Goal: Information Seeking & Learning: Learn about a topic

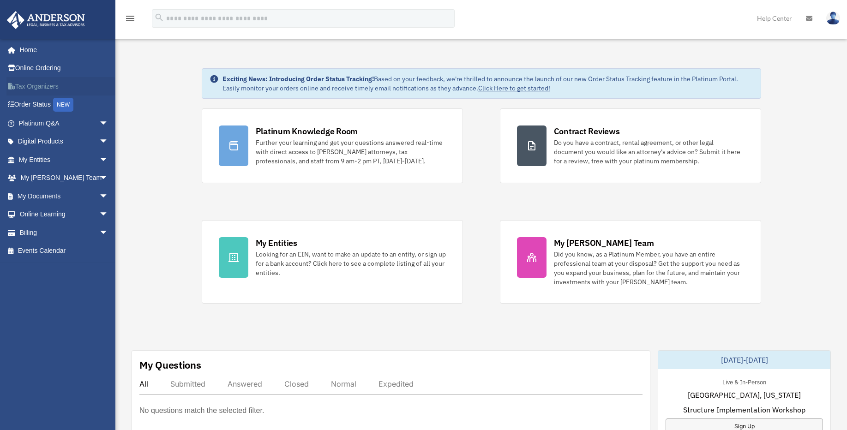
click at [44, 86] on link "Tax Organizers" at bounding box center [64, 86] width 116 height 18
click at [99, 122] on span "arrow_drop_down" at bounding box center [108, 123] width 18 height 19
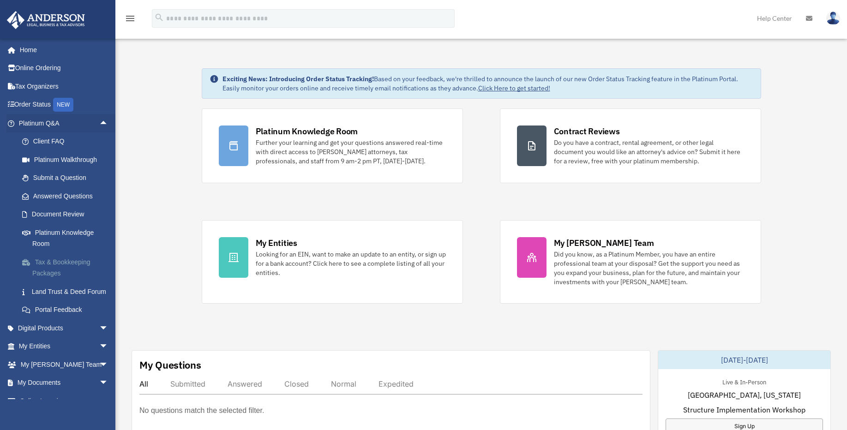
click at [54, 264] on link "Tax & Bookkeeping Packages" at bounding box center [67, 268] width 109 height 30
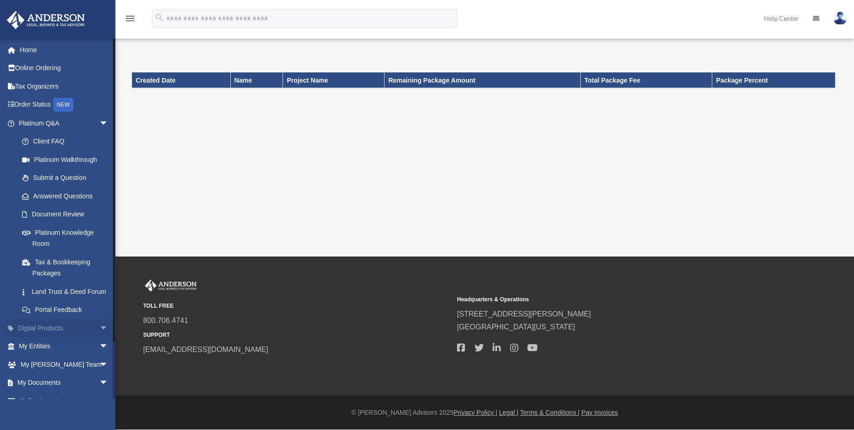
click at [99, 338] on span "arrow_drop_down" at bounding box center [108, 328] width 18 height 19
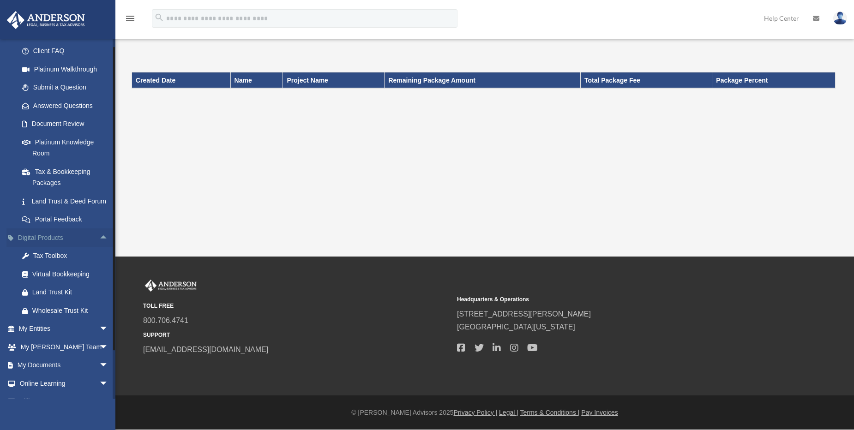
scroll to position [111, 0]
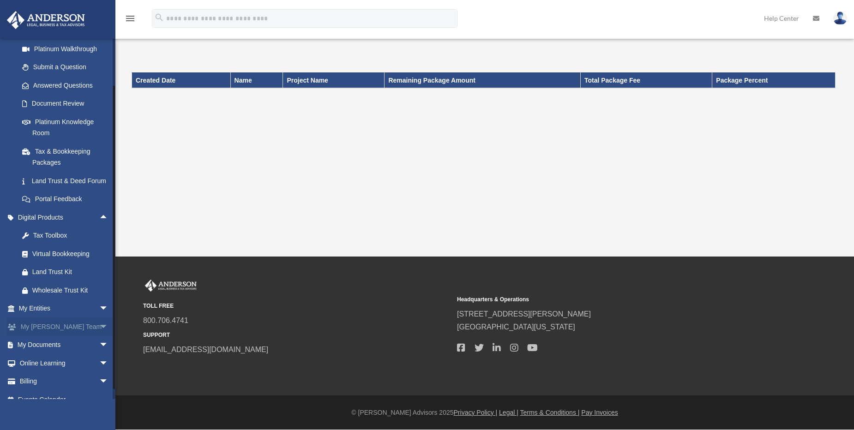
click at [99, 337] on span "arrow_drop_down" at bounding box center [108, 327] width 18 height 19
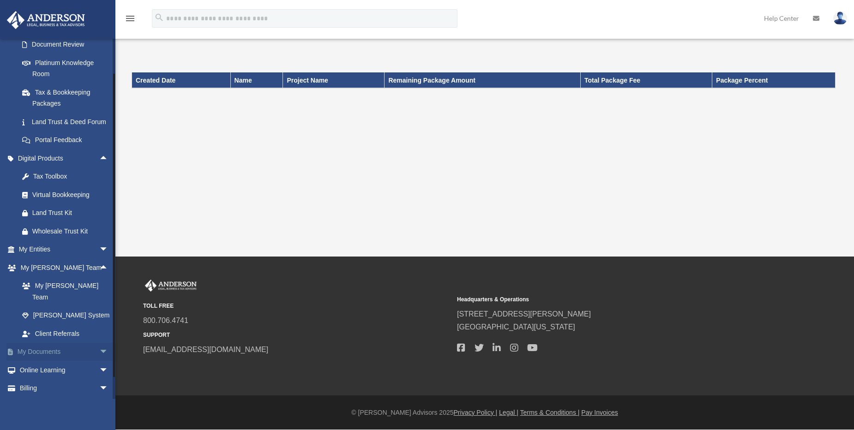
scroll to position [189, 0]
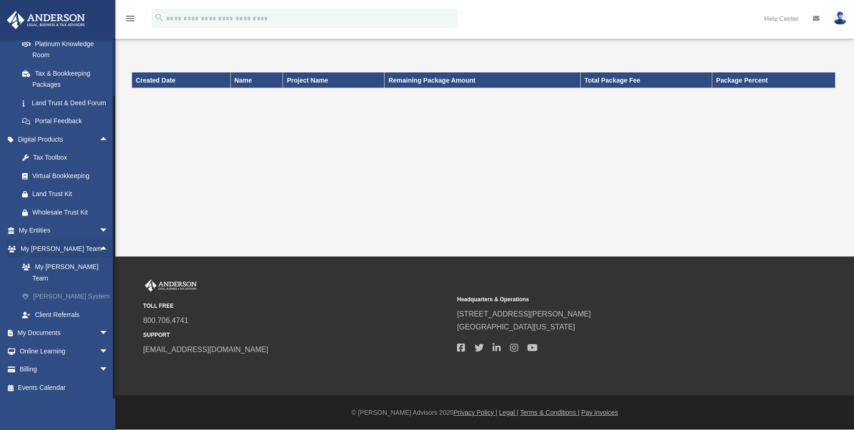
click at [52, 301] on link "[PERSON_NAME] System" at bounding box center [67, 297] width 109 height 18
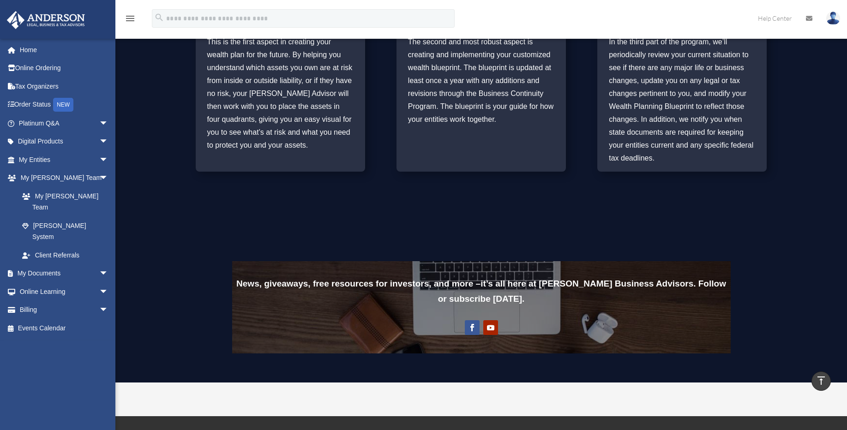
scroll to position [609, 0]
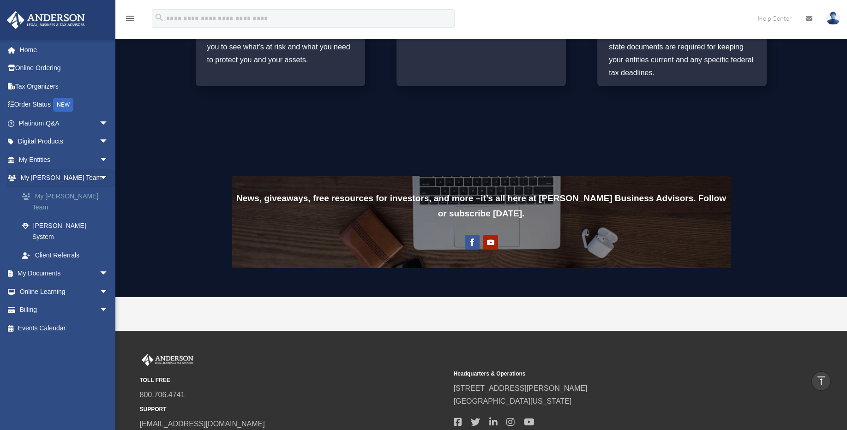
click at [55, 196] on link "My [PERSON_NAME] Team" at bounding box center [67, 202] width 109 height 30
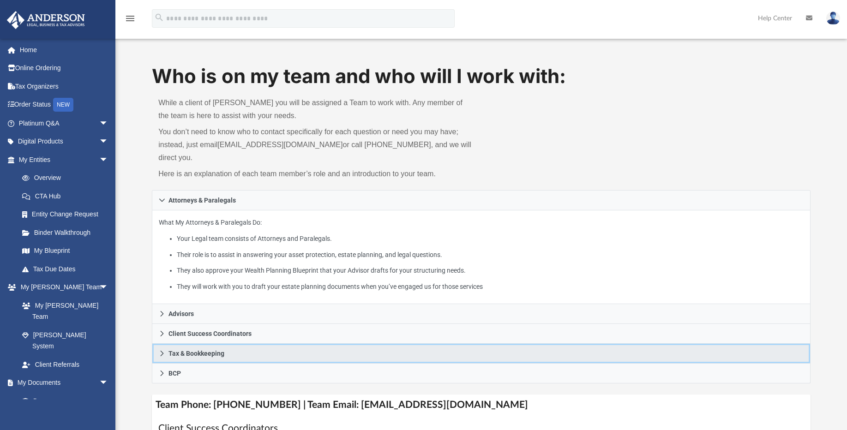
click at [160, 350] on icon at bounding box center [162, 353] width 6 height 6
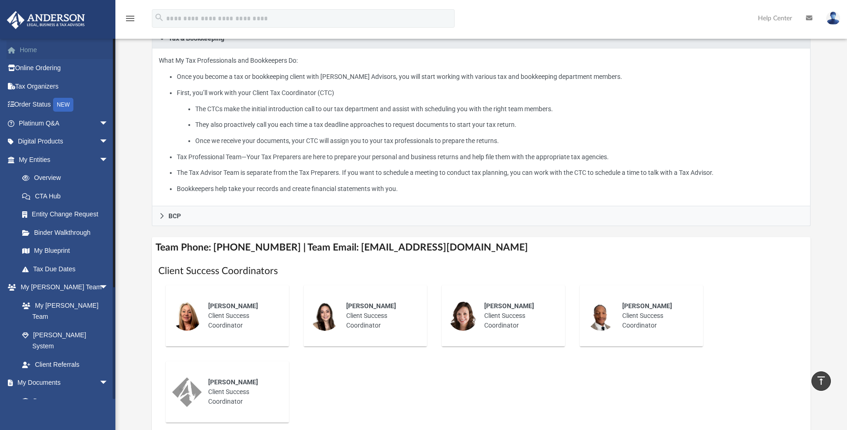
click at [37, 52] on link "Home" at bounding box center [64, 50] width 116 height 18
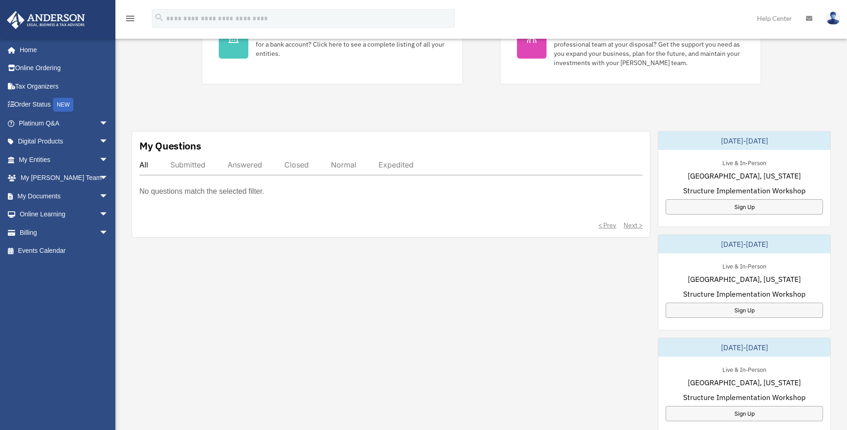
scroll to position [222, 0]
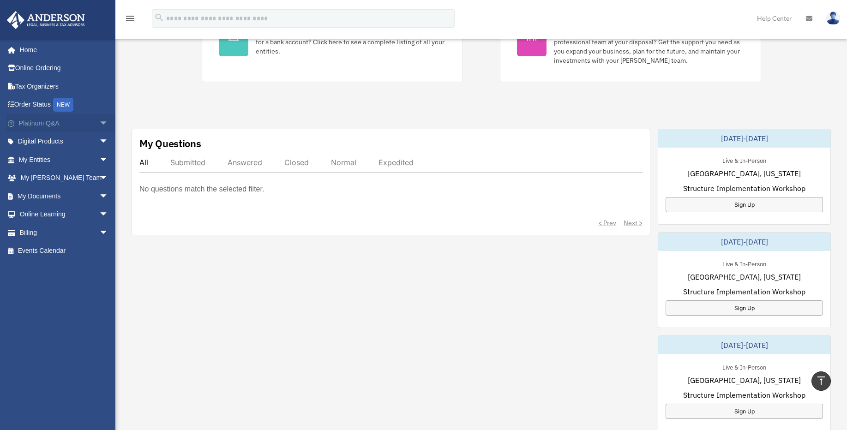
click at [29, 128] on link "Platinum Q&A arrow_drop_down" at bounding box center [64, 123] width 116 height 18
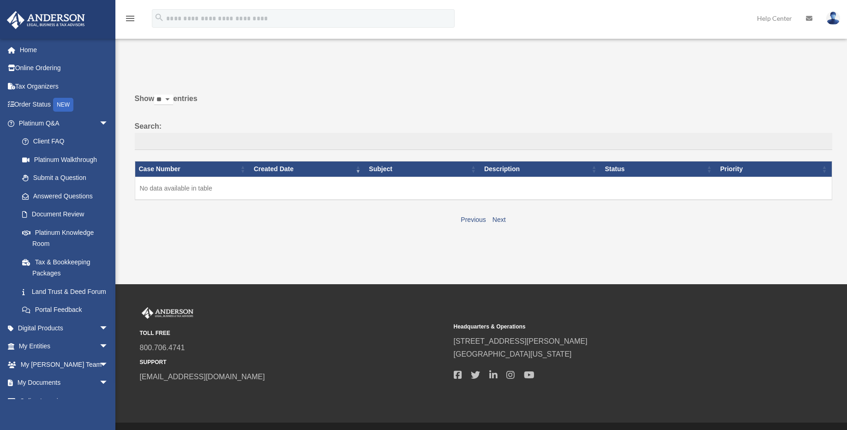
click at [809, 18] on icon at bounding box center [809, 18] width 6 height 6
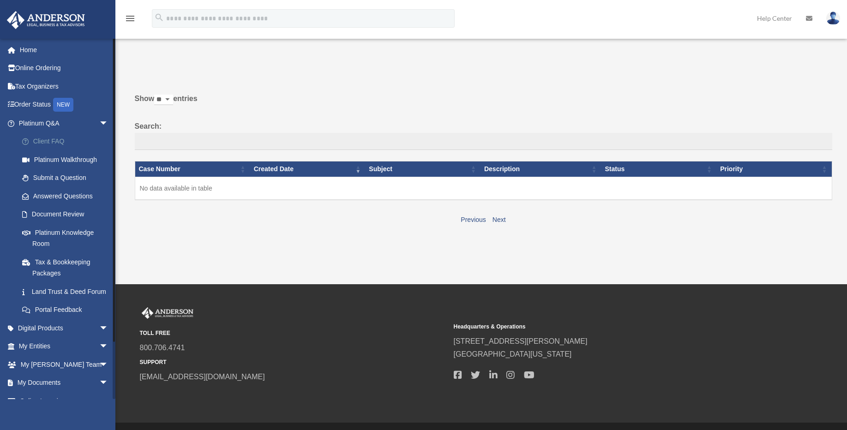
click at [53, 142] on link "Client FAQ" at bounding box center [67, 142] width 109 height 18
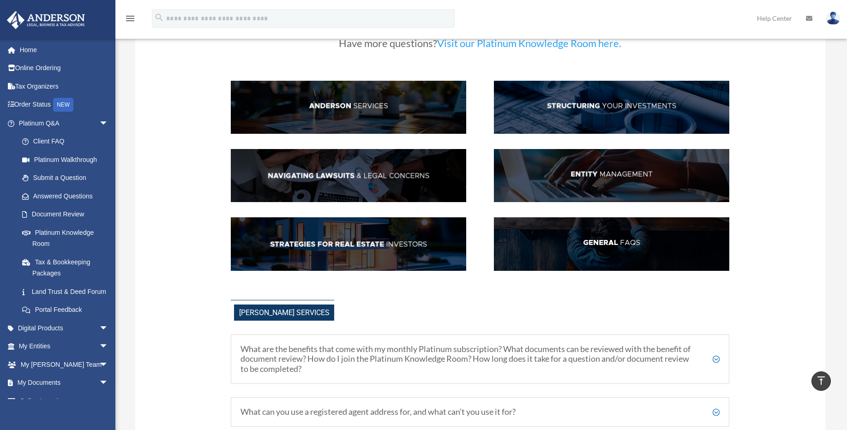
scroll to position [55, 0]
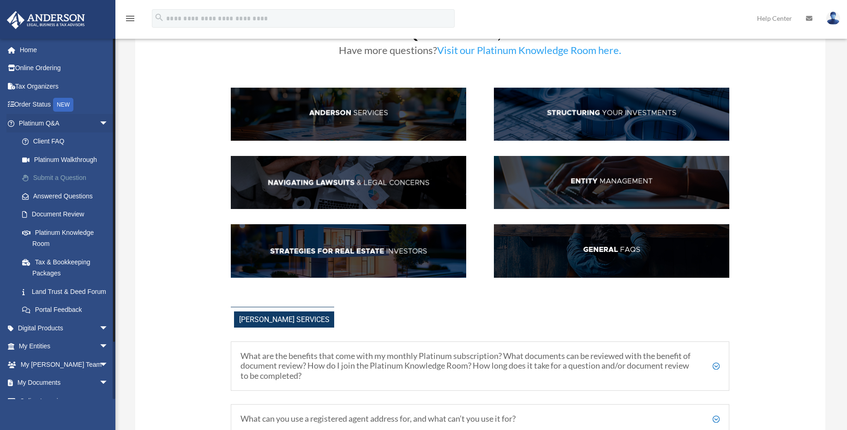
click at [56, 176] on link "Submit a Question" at bounding box center [67, 178] width 109 height 18
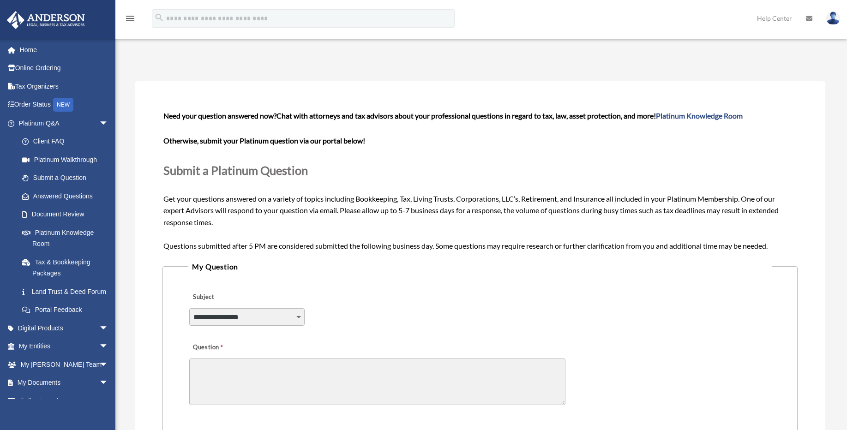
select select "******"
click at [189, 308] on select "**********" at bounding box center [246, 317] width 115 height 18
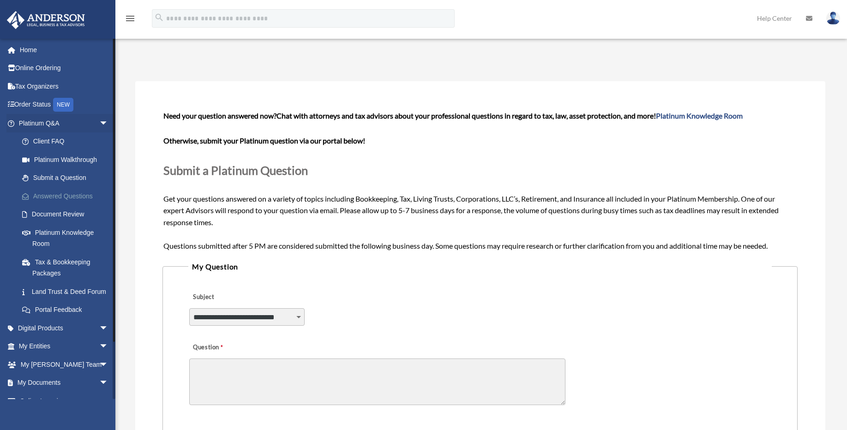
click at [56, 199] on link "Answered Questions" at bounding box center [67, 196] width 109 height 18
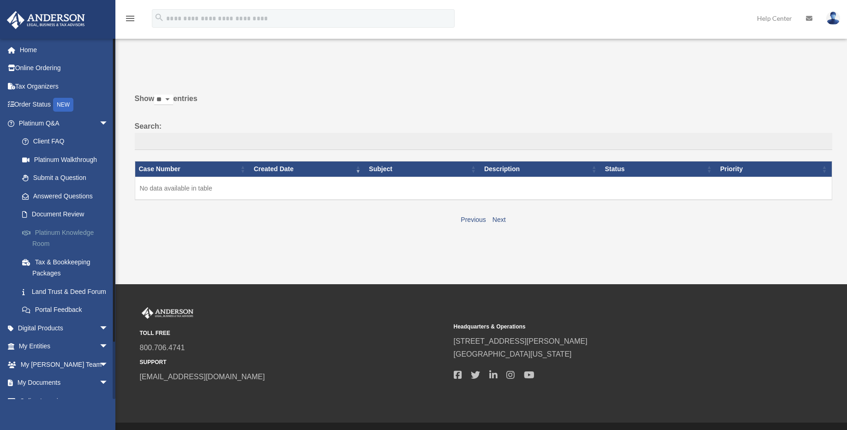
click at [58, 235] on link "Platinum Knowledge Room" at bounding box center [67, 238] width 109 height 30
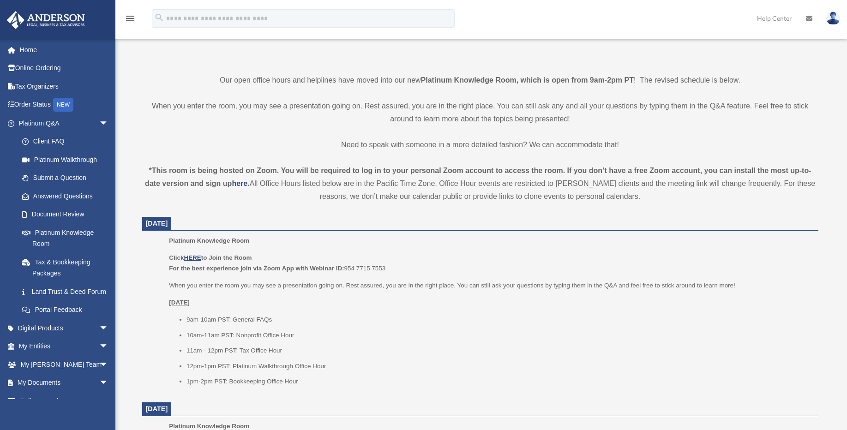
scroll to position [277, 0]
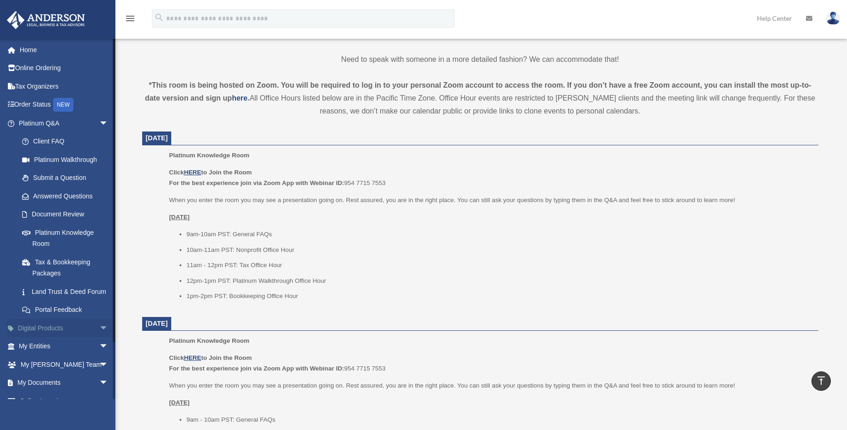
click at [99, 338] on span "arrow_drop_down" at bounding box center [108, 328] width 18 height 19
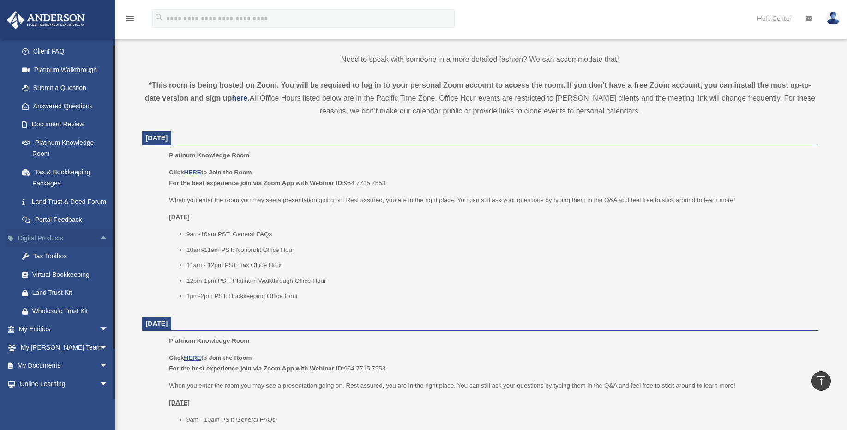
scroll to position [111, 0]
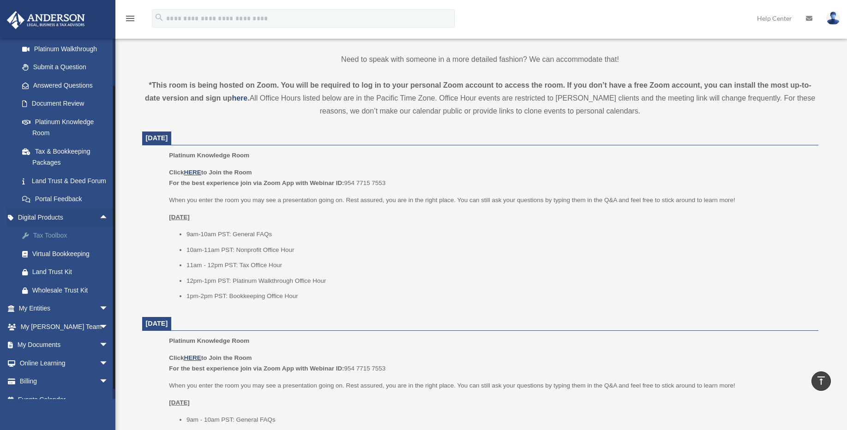
click at [52, 241] on div "Tax Toolbox" at bounding box center [71, 236] width 78 height 12
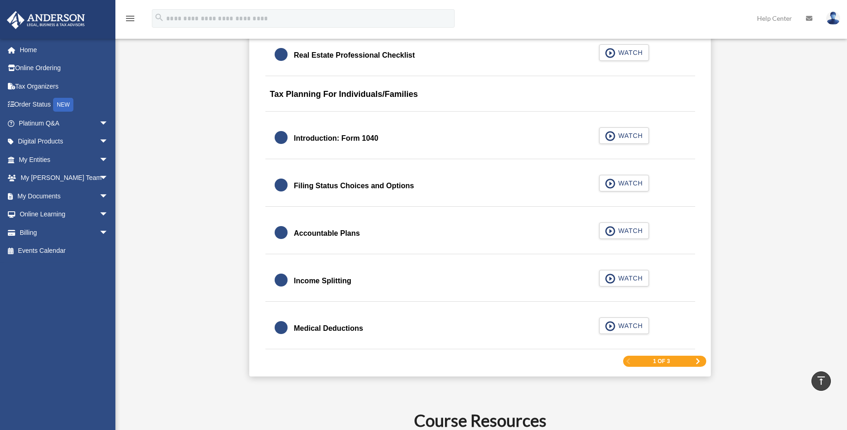
scroll to position [1330, 0]
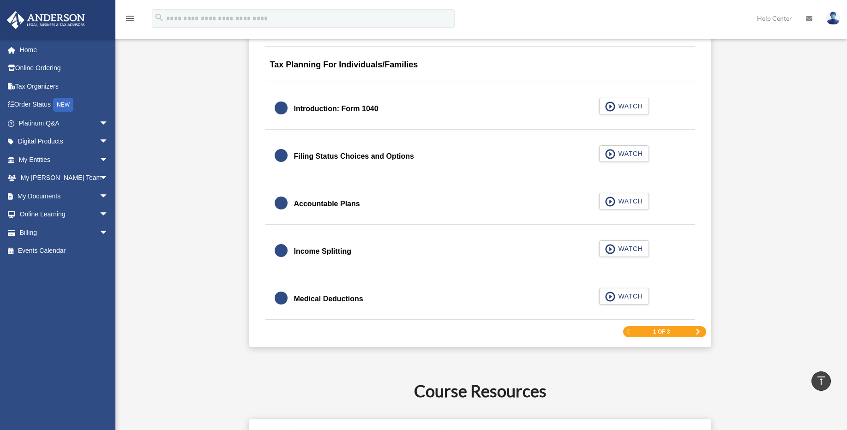
click at [296, 110] on div "Introduction: Form 1040" at bounding box center [336, 108] width 84 height 13
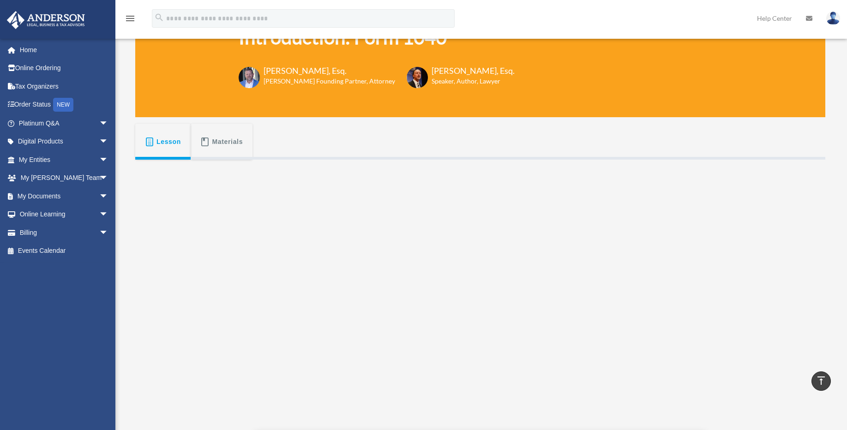
scroll to position [36, 0]
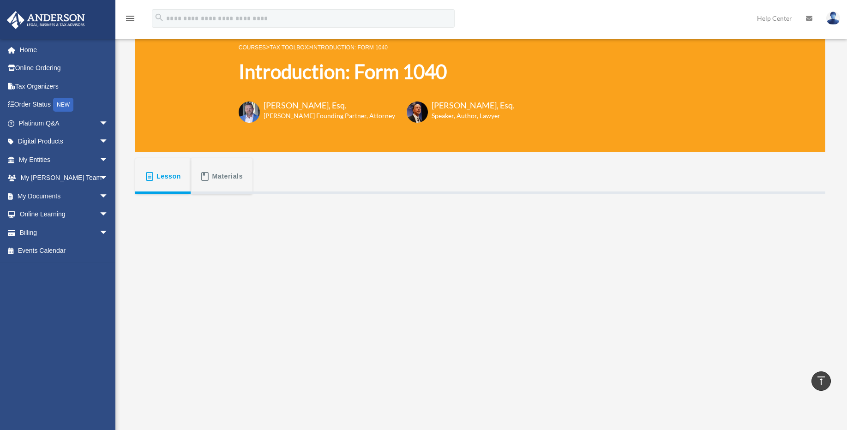
click at [219, 174] on span "Materials" at bounding box center [227, 176] width 31 height 17
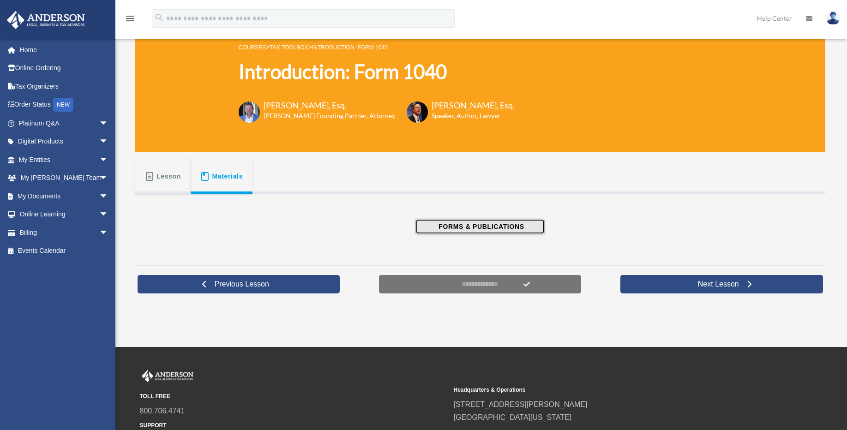
click at [478, 227] on span "FORMS & PUBLICATIONS" at bounding box center [480, 226] width 88 height 9
click at [166, 181] on span "Lesson" at bounding box center [169, 176] width 24 height 17
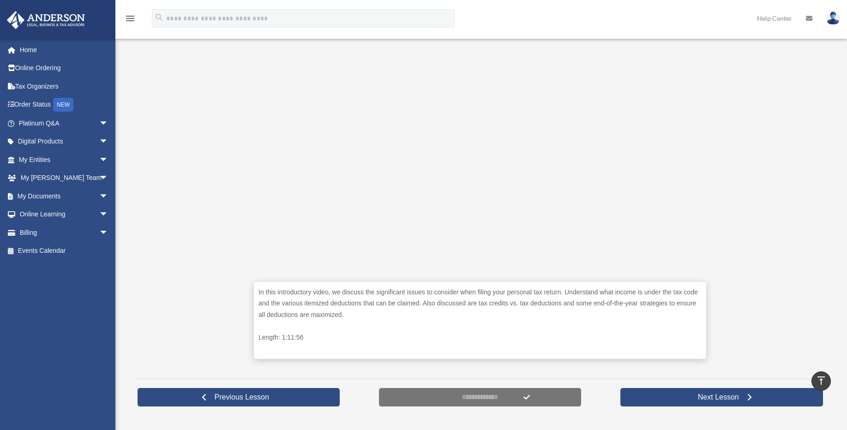
scroll to position [202, 0]
